Goal: Check status: Check status

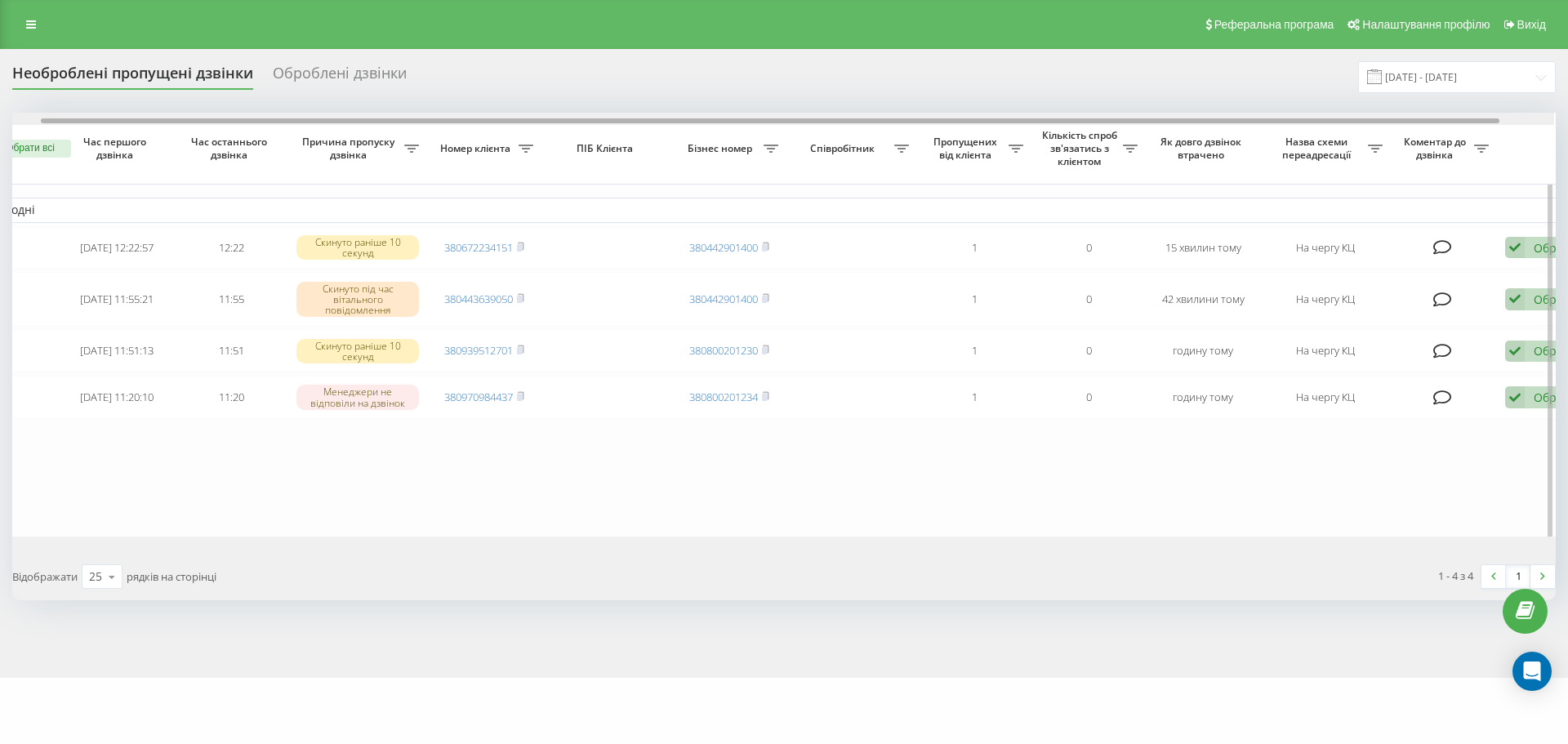
drag, startPoint x: 1353, startPoint y: 122, endPoint x: 1414, endPoint y: 130, distance: 61.5
click at [1389, 117] on div at bounding box center [781, 118] width 1543 height 12
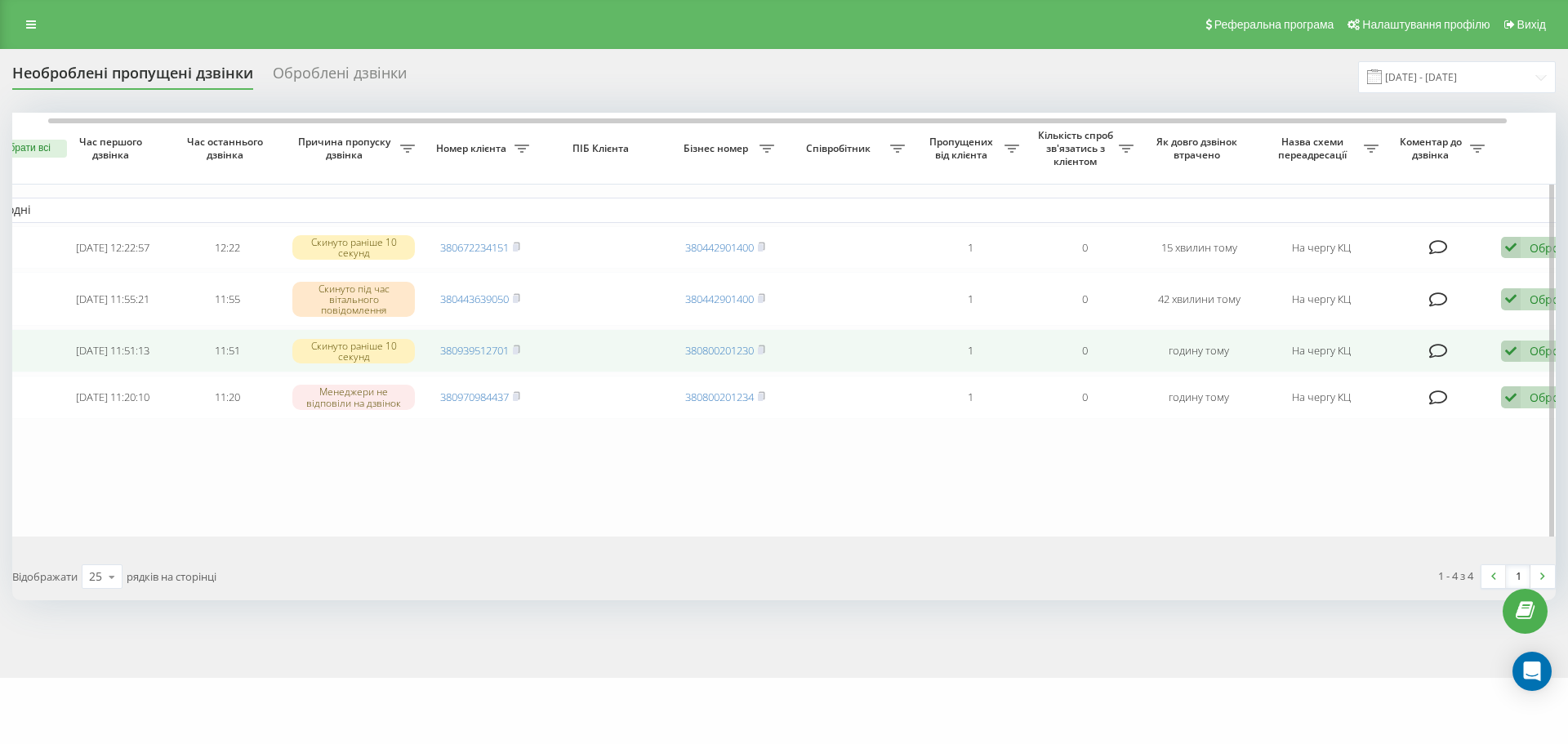
click at [1516, 358] on icon at bounding box center [1511, 352] width 20 height 22
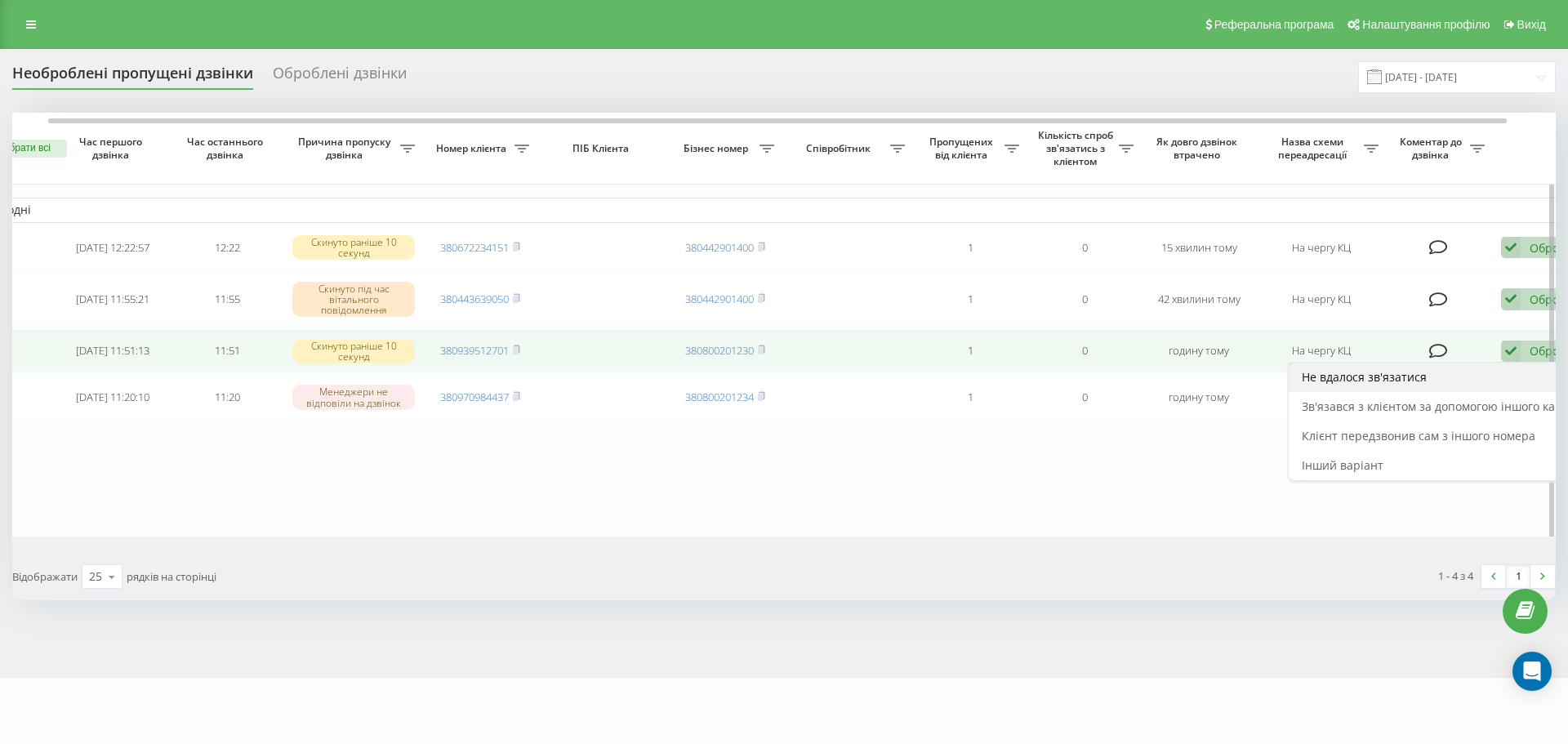
click at [1512, 370] on div "Не вдалося зв'язатися" at bounding box center [1441, 378] width 305 height 29
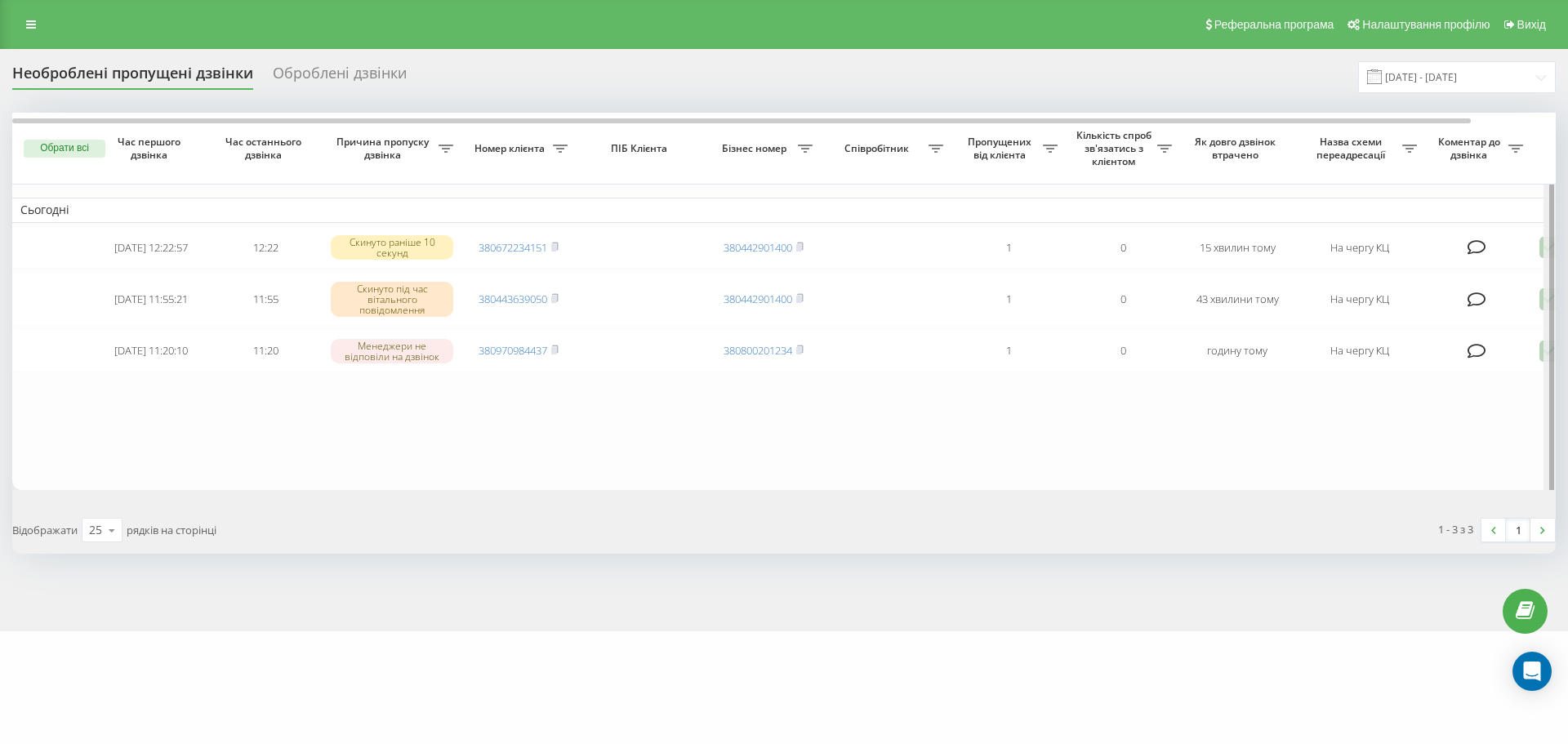
click at [1546, 304] on div at bounding box center [1549, 303] width 12 height 382
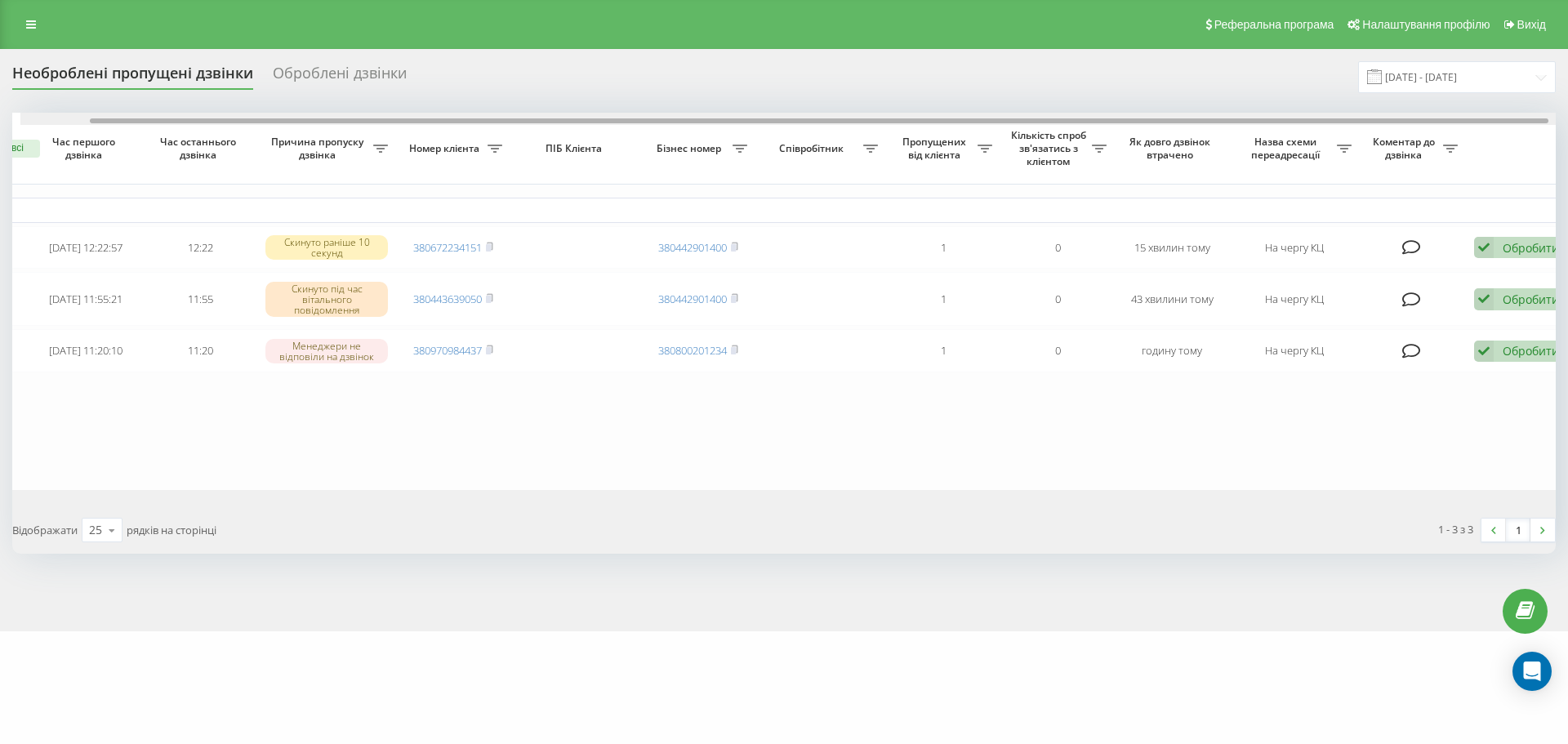
scroll to position [0, 80]
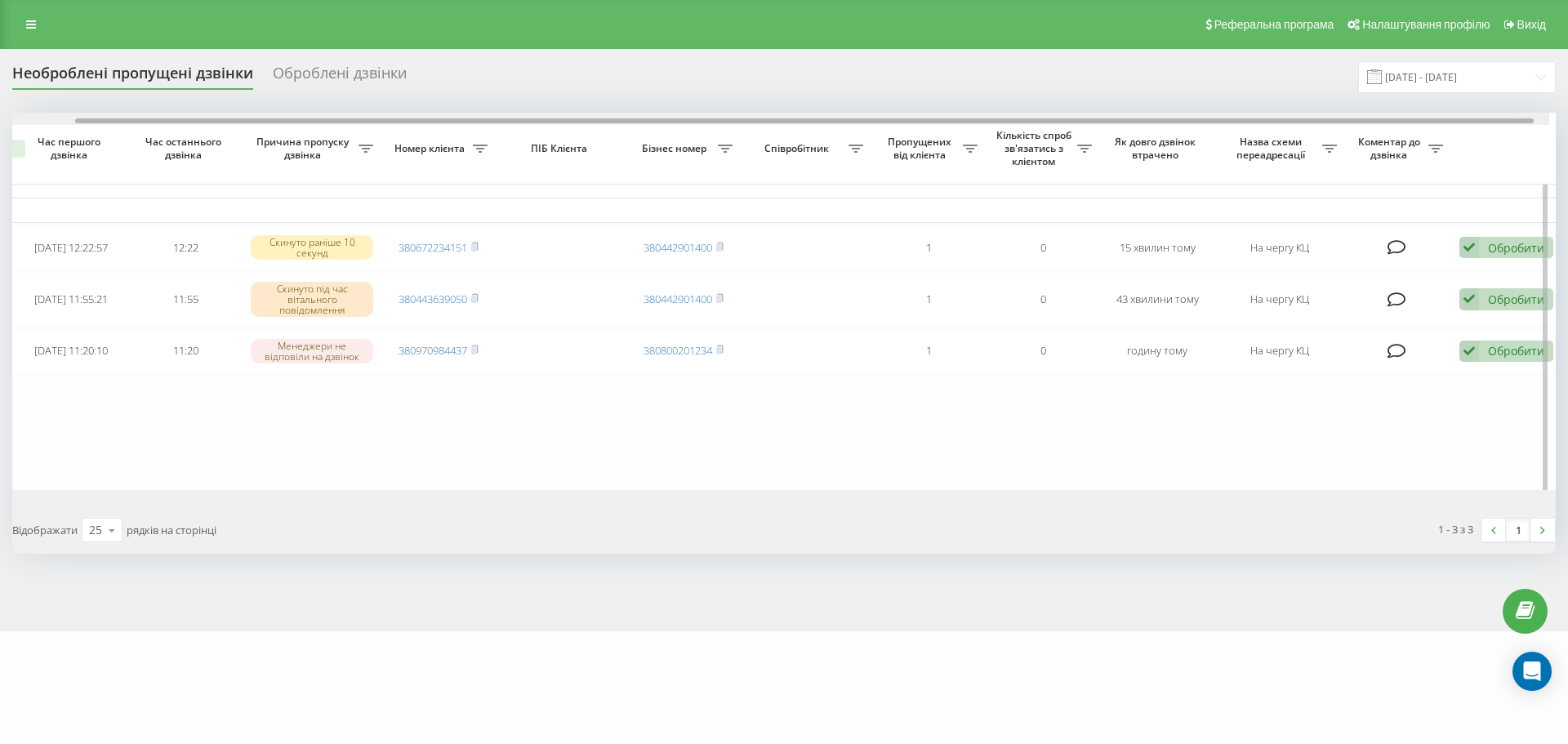
drag, startPoint x: 1257, startPoint y: 124, endPoint x: 1333, endPoint y: 124, distance: 76.0
click at [1333, 124] on div at bounding box center [805, 121] width 1458 height 5
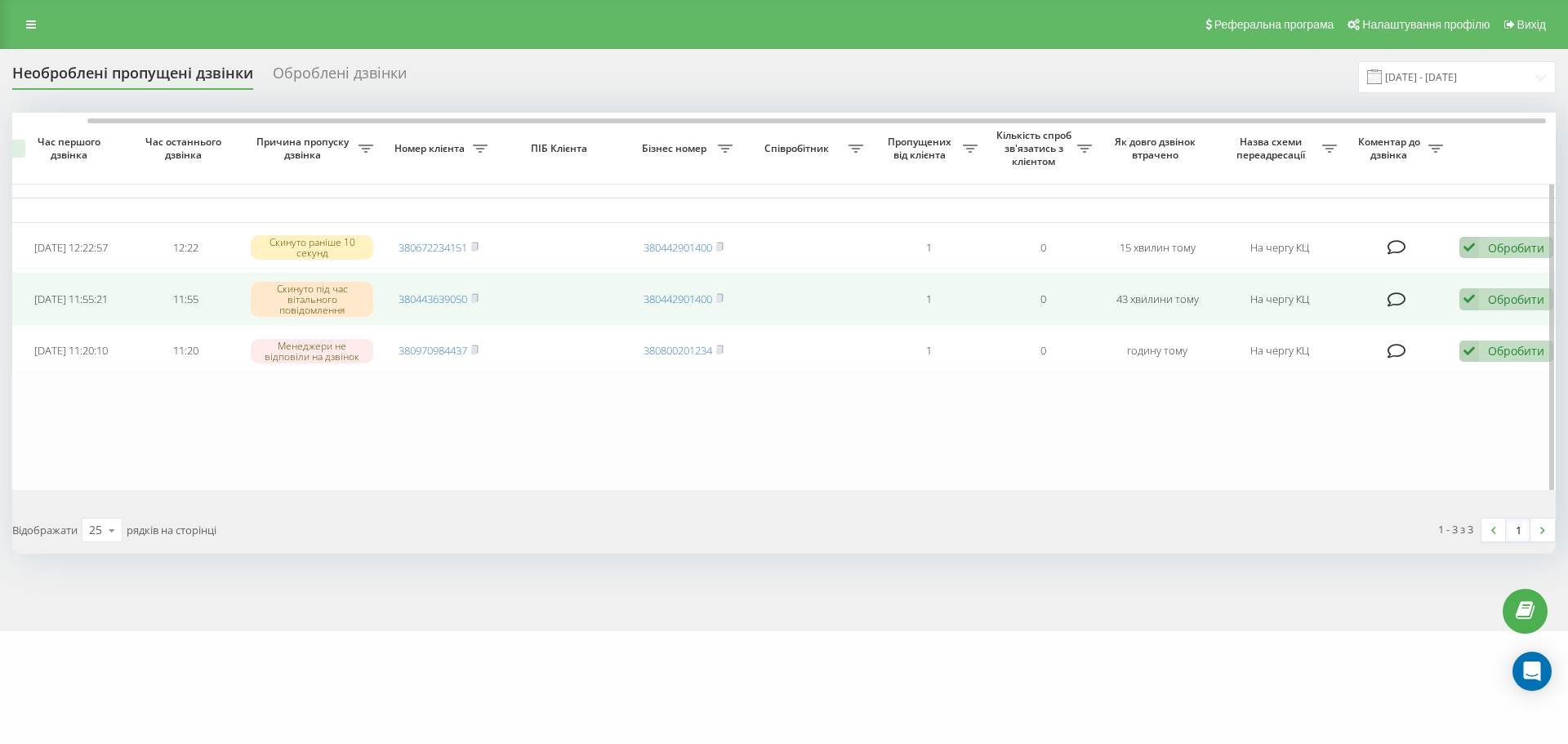
click at [1483, 311] on div "Обробити Не вдалося зв'язатися Зв'язався з клієнтом за допомогою іншого каналу …" at bounding box center [1505, 299] width 93 height 22
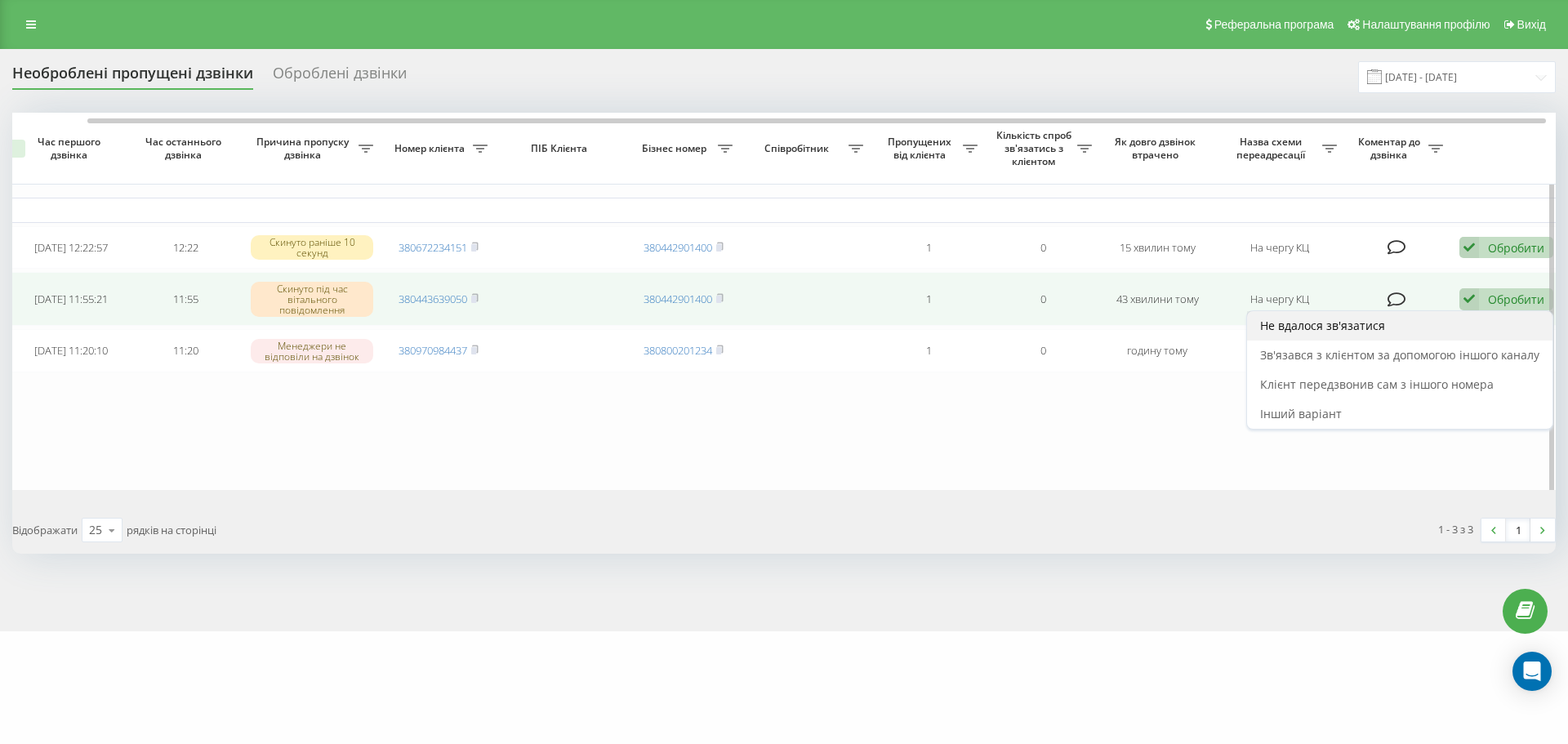
click at [1475, 325] on div "Не вдалося зв'язатися" at bounding box center [1400, 326] width 305 height 29
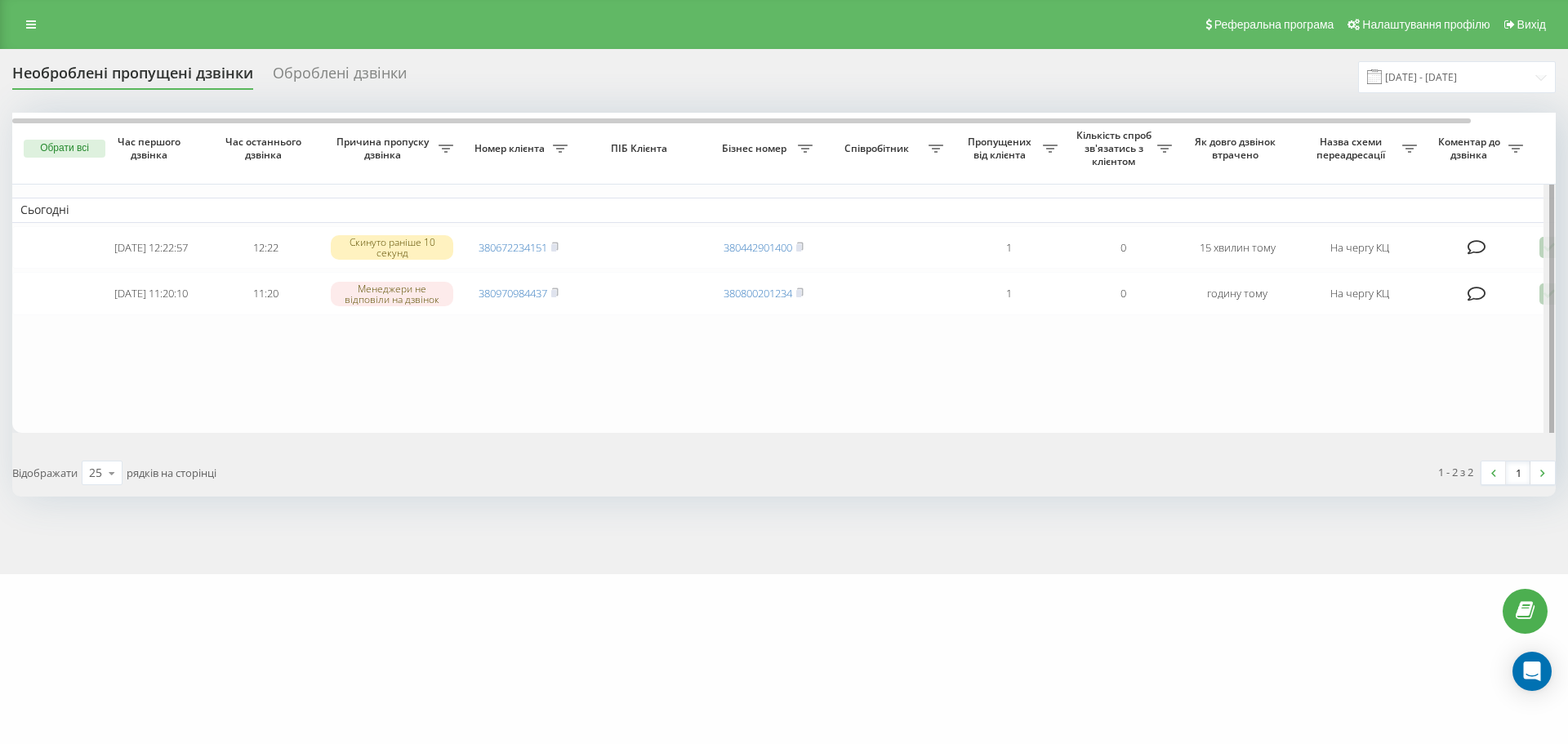
click at [1544, 251] on div at bounding box center [1549, 275] width 12 height 325
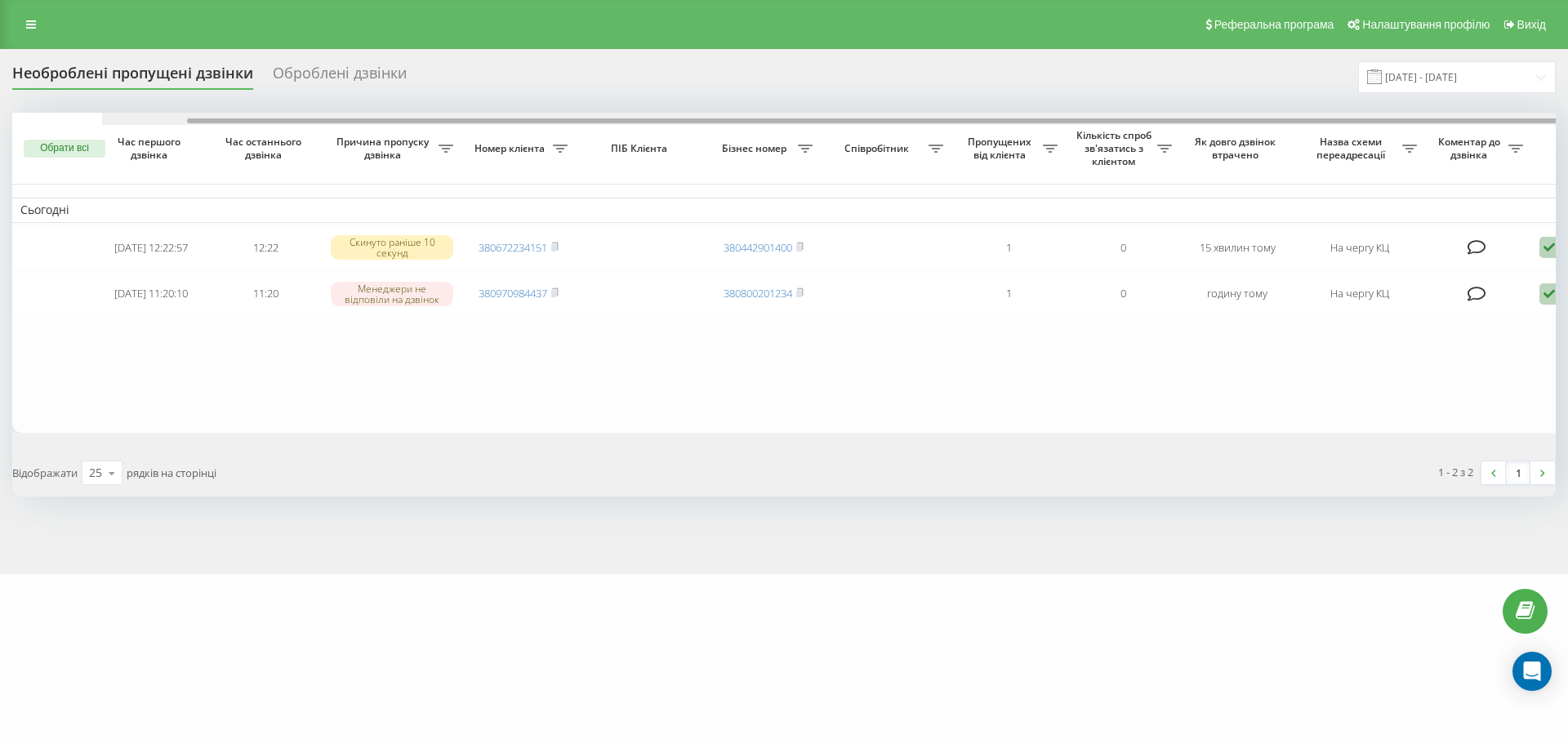
scroll to position [0, 90]
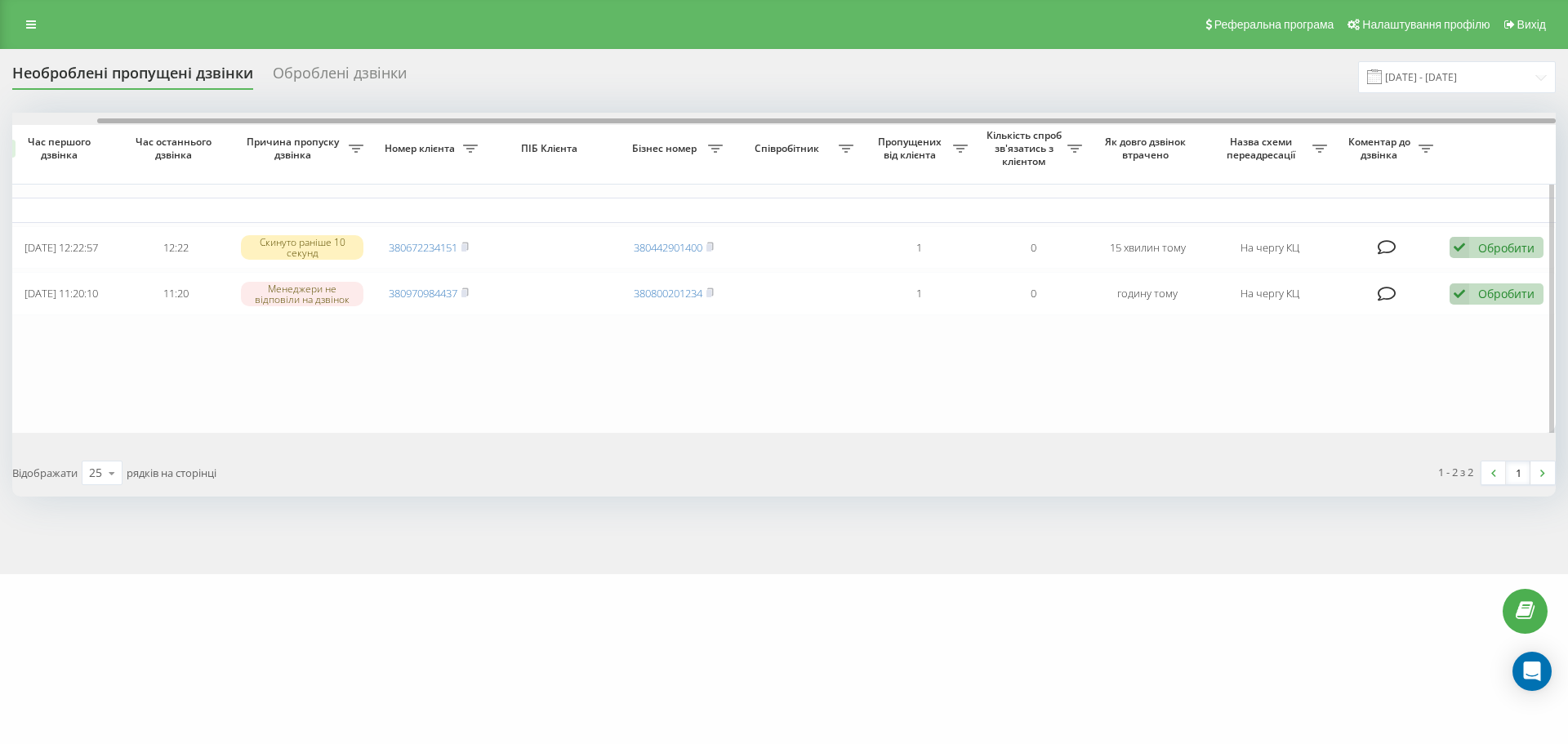
drag, startPoint x: 1433, startPoint y: 116, endPoint x: 1503, endPoint y: 118, distance: 70.0
click at [1503, 118] on div at bounding box center [783, 118] width 1543 height 12
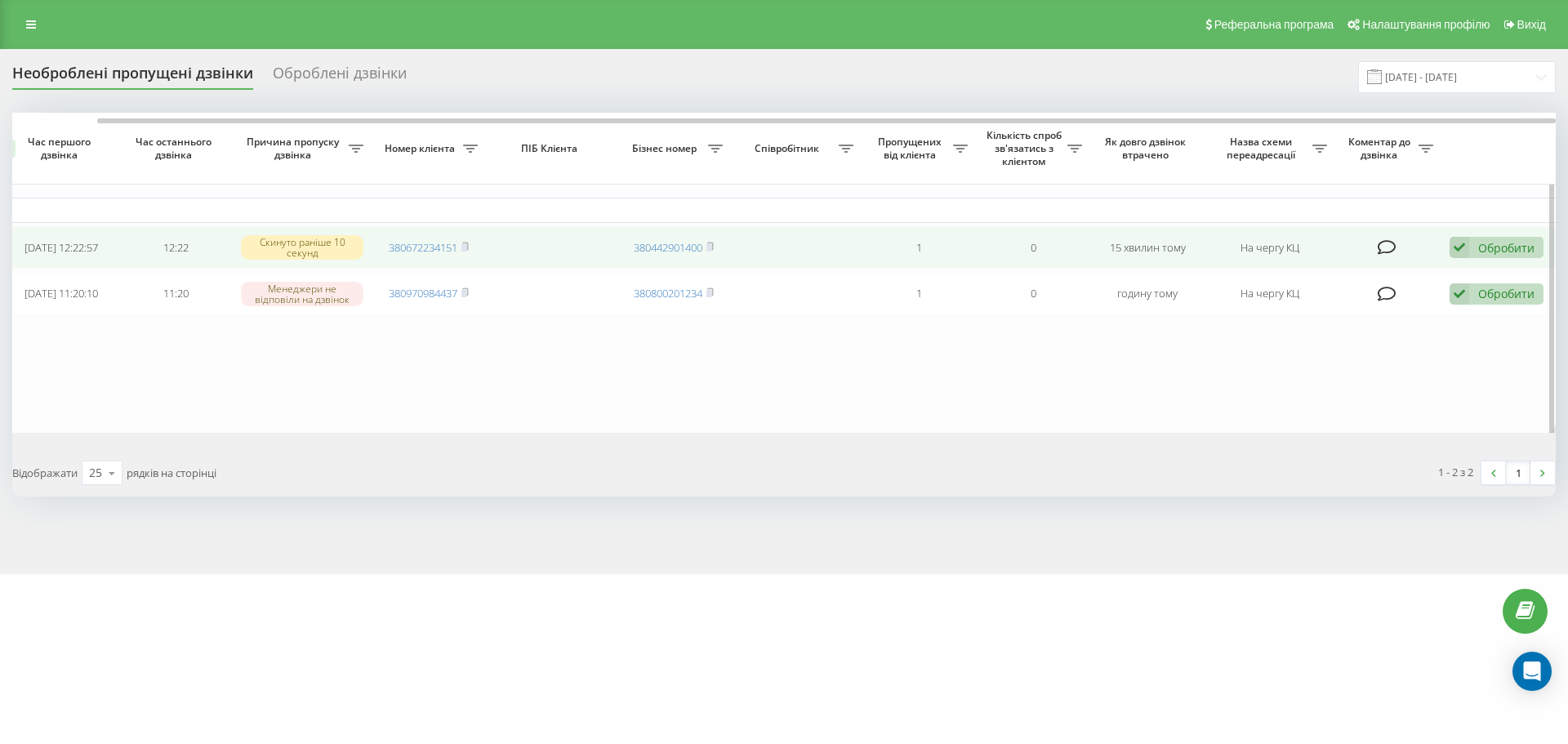
click at [1498, 251] on div "Обробити" at bounding box center [1506, 248] width 57 height 15
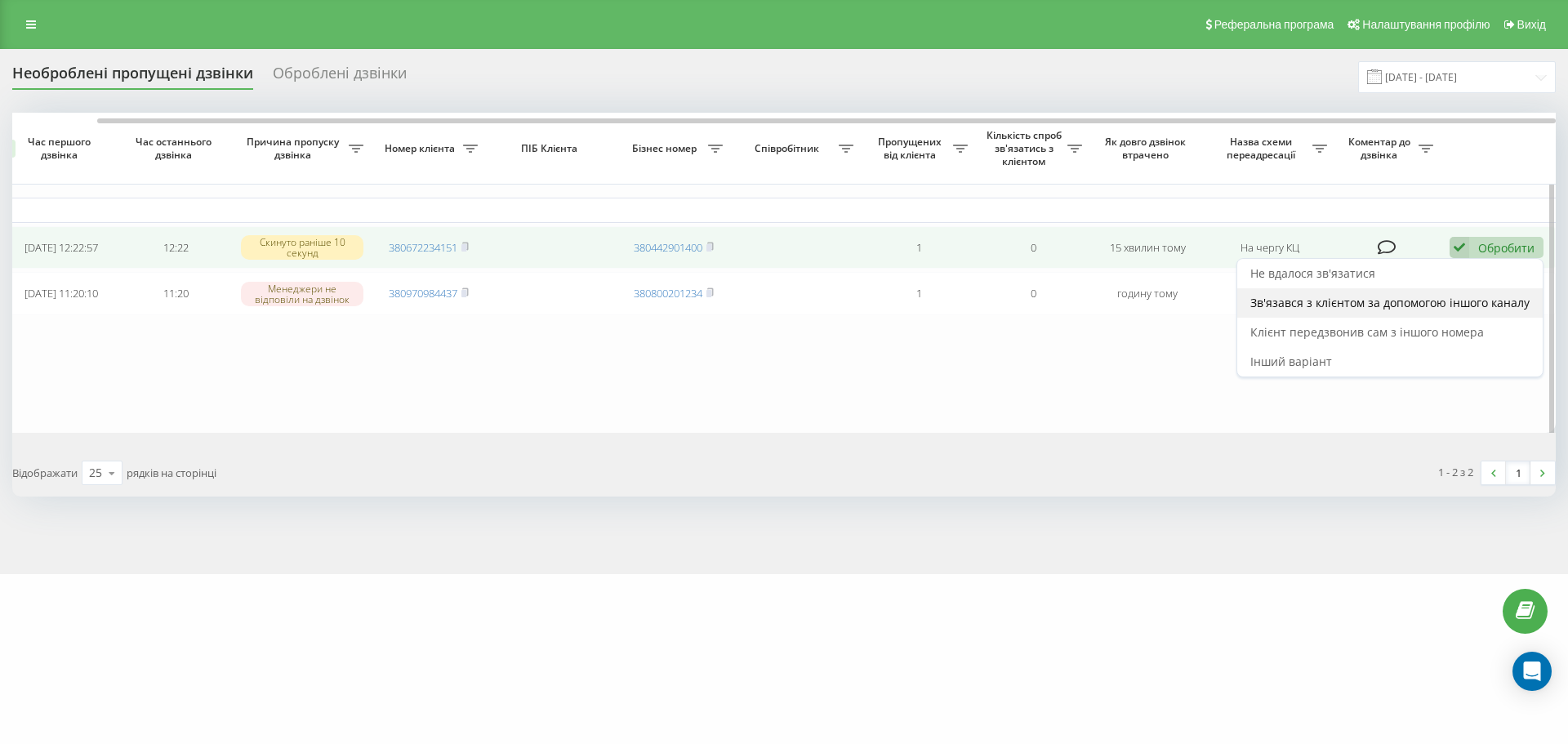
click at [1488, 291] on div "Зв'язався з клієнтом за допомогою іншого каналу" at bounding box center [1390, 303] width 305 height 29
